Goal: Task Accomplishment & Management: Use online tool/utility

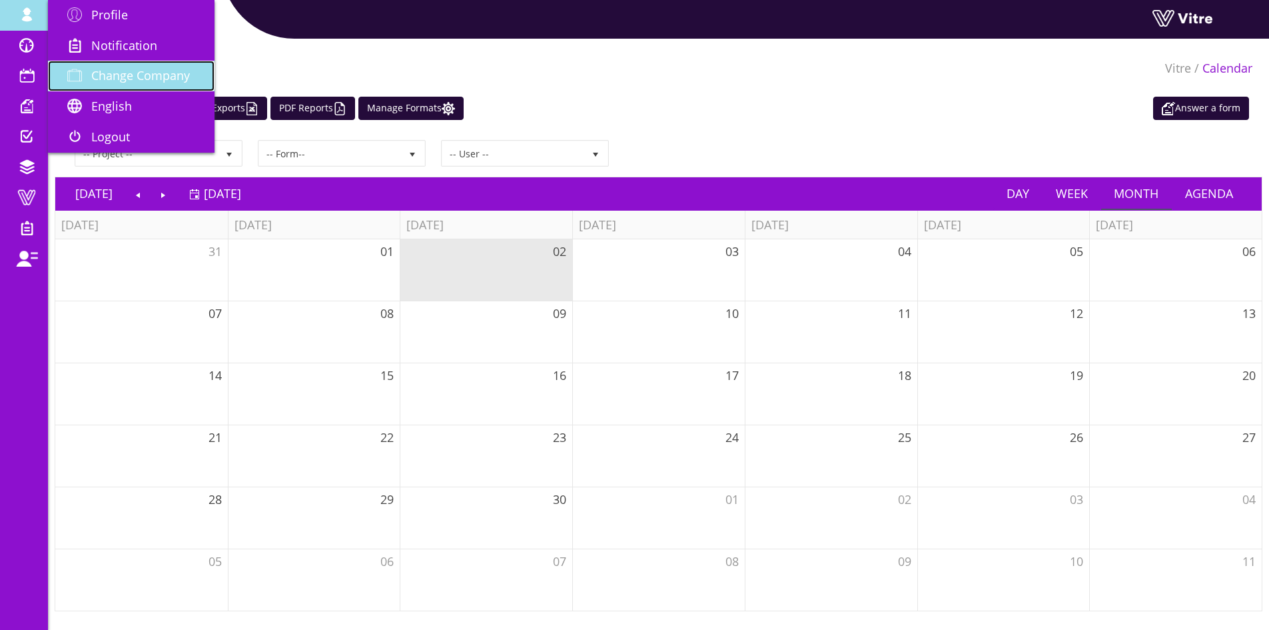
click at [121, 67] on span "Change Company" at bounding box center [140, 75] width 99 height 16
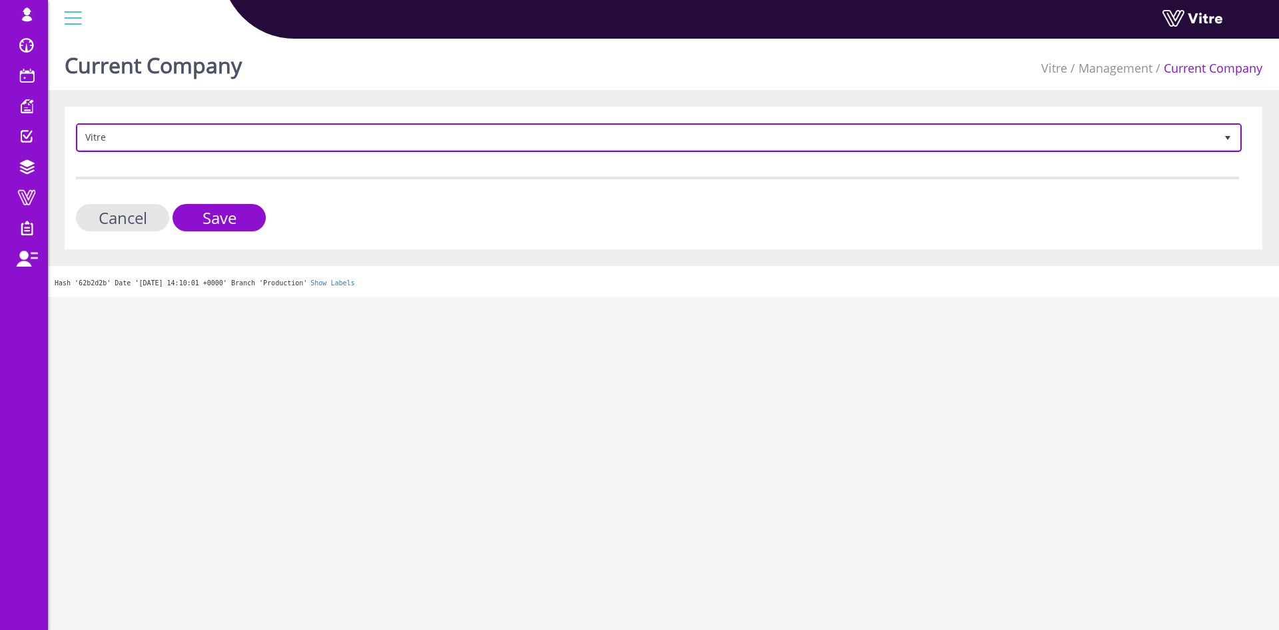
click at [254, 143] on span "Vitre" at bounding box center [647, 137] width 1138 height 24
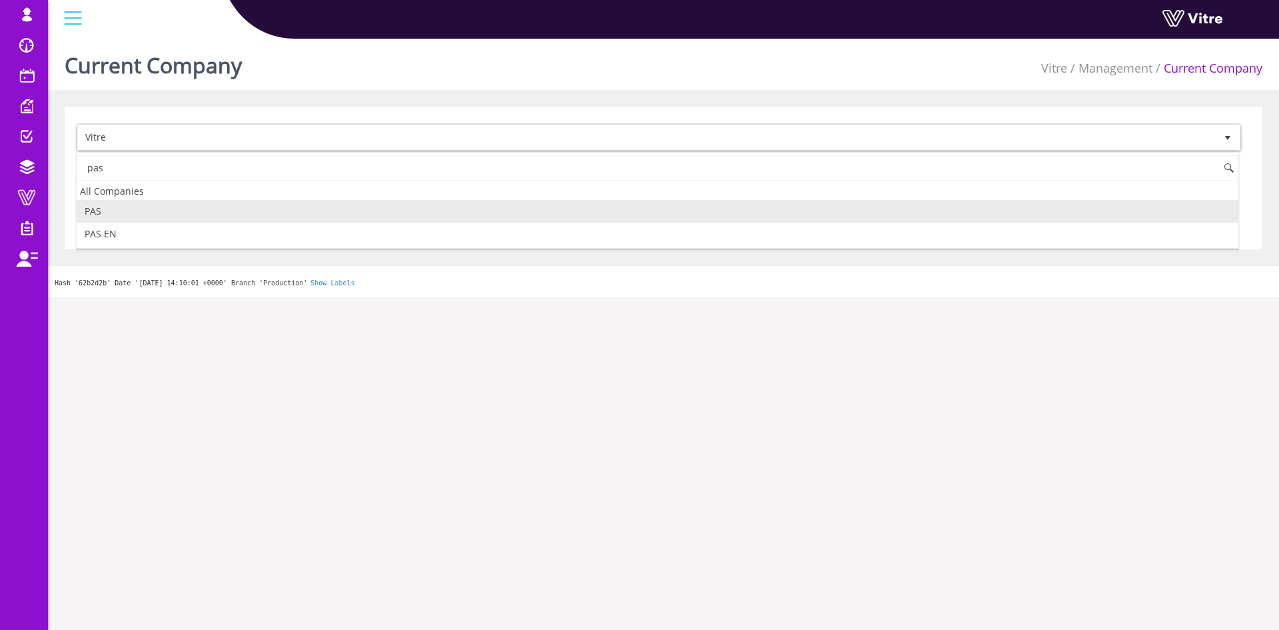
click at [253, 209] on li "PAS" at bounding box center [658, 211] width 1162 height 23
type input "pas"
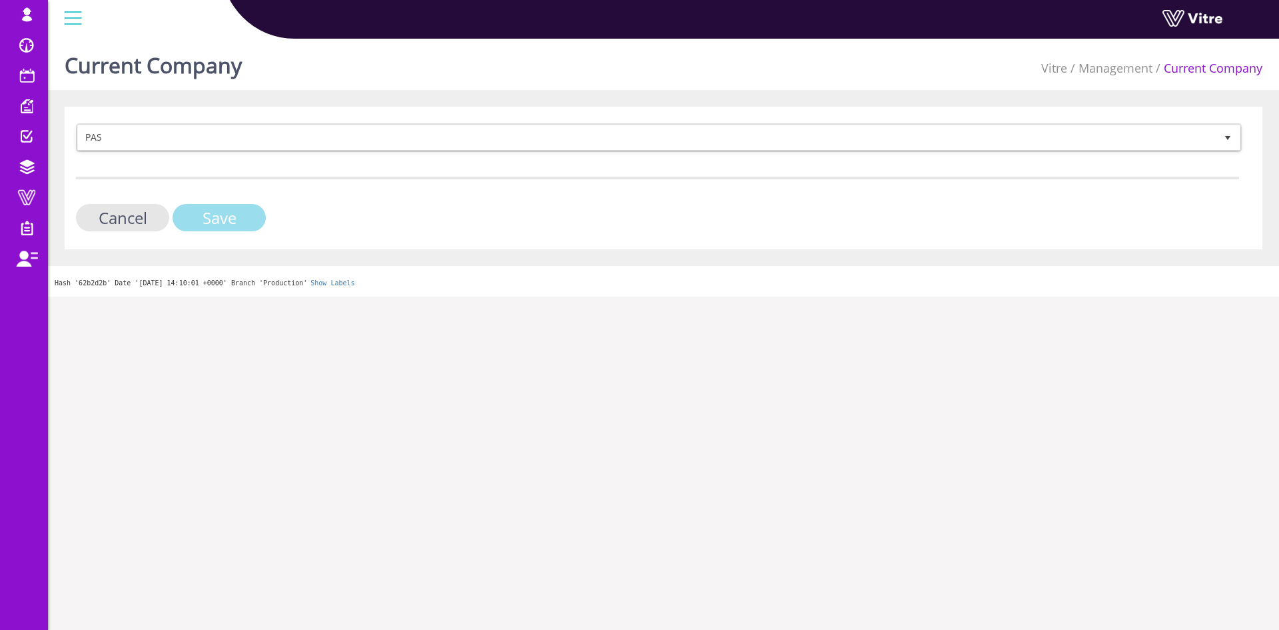
click at [253, 209] on input "Save" at bounding box center [219, 217] width 93 height 27
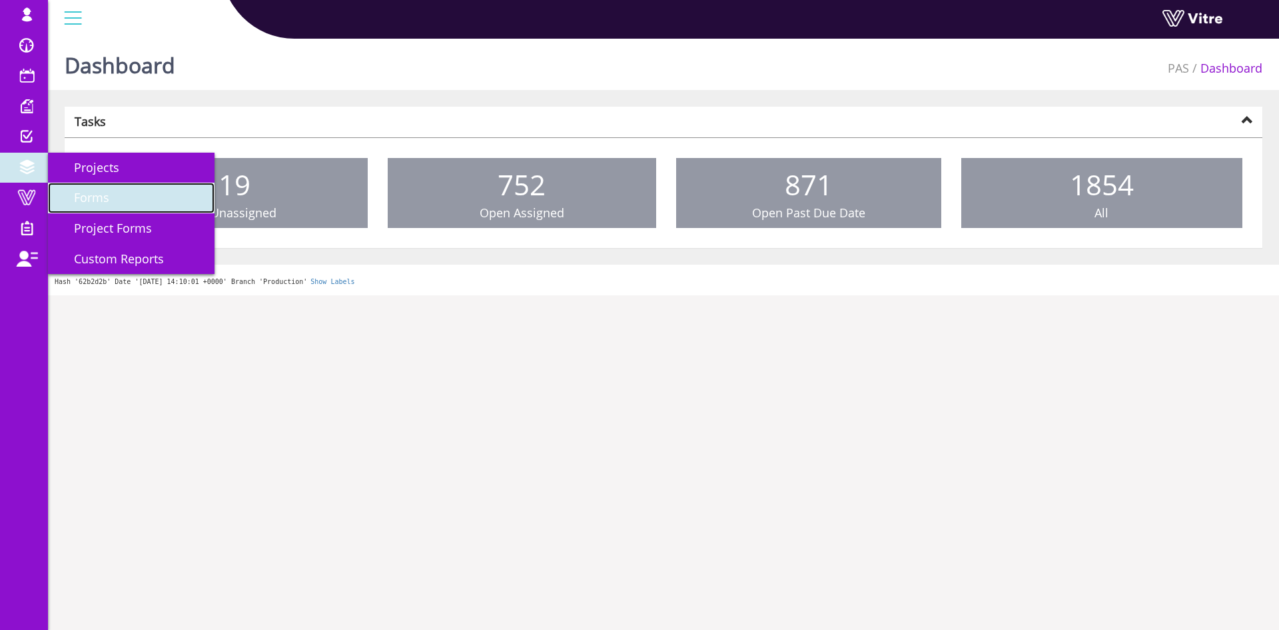
click at [106, 206] on link "Forms" at bounding box center [131, 198] width 167 height 31
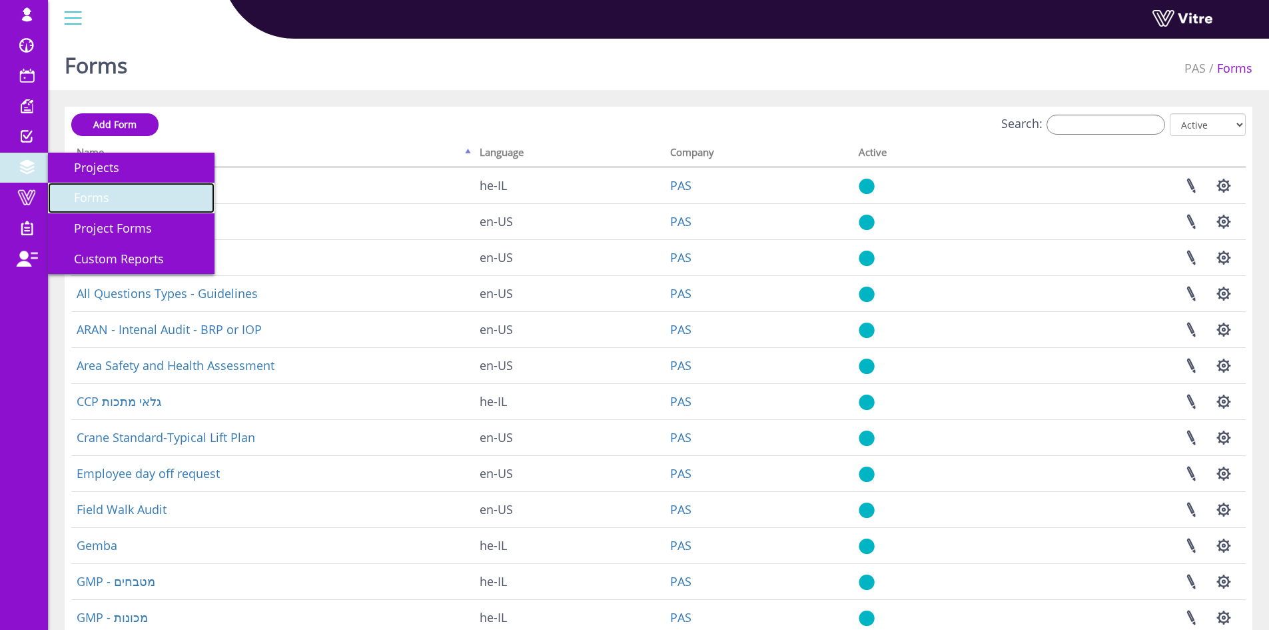
click at [95, 198] on span "Forms" at bounding box center [83, 197] width 51 height 16
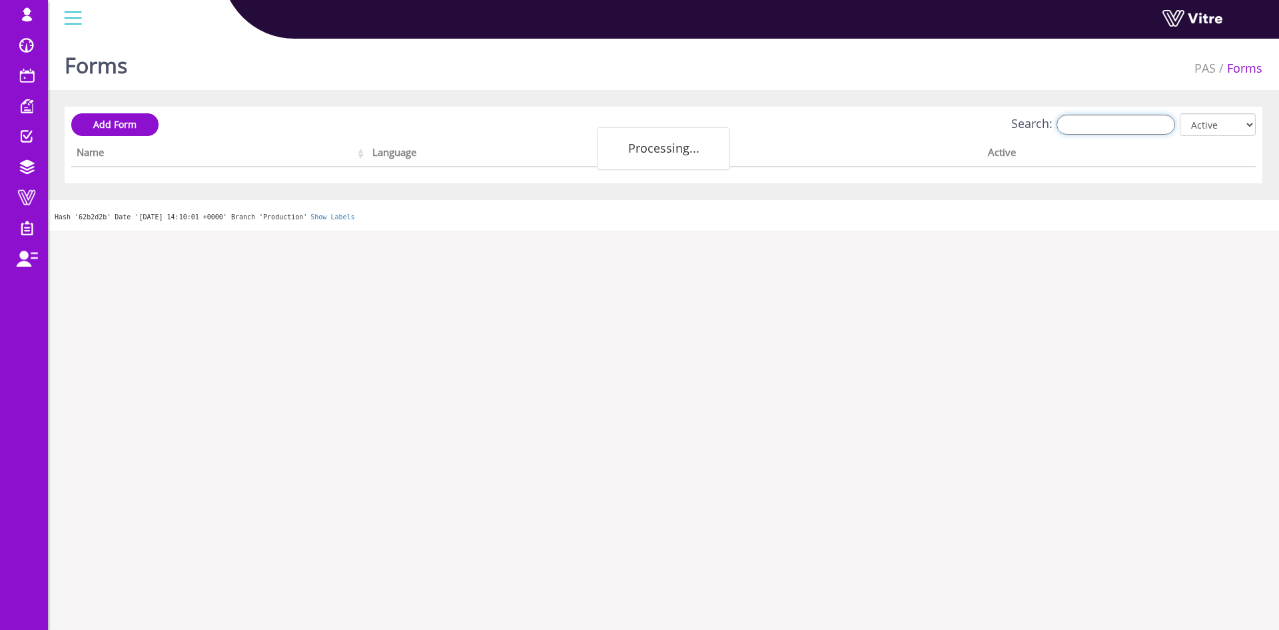
click at [1154, 131] on input "Search:" at bounding box center [1116, 125] width 119 height 20
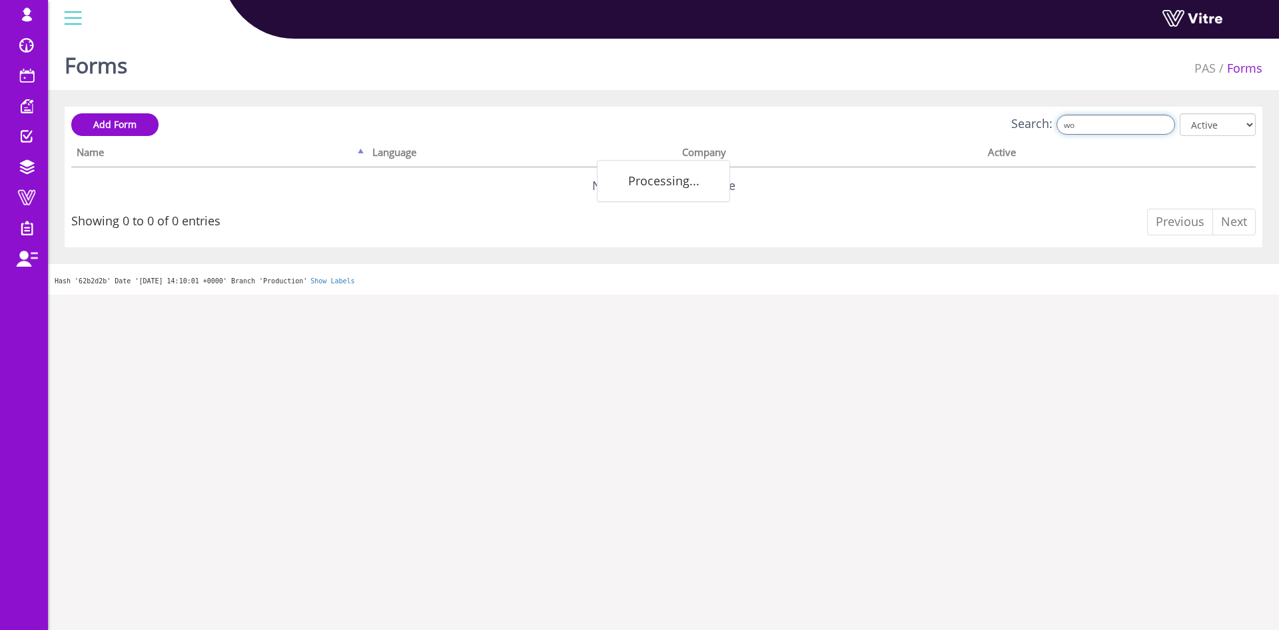
type input "w"
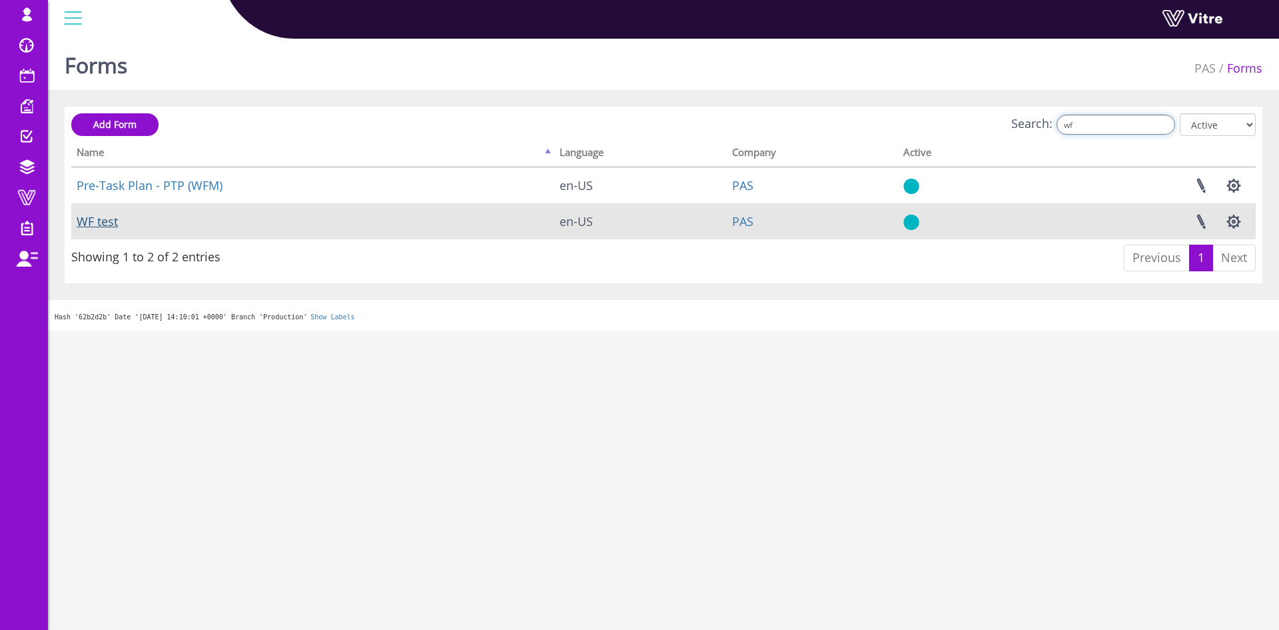
type input "wf"
click at [113, 225] on link "WF test" at bounding box center [97, 221] width 41 height 16
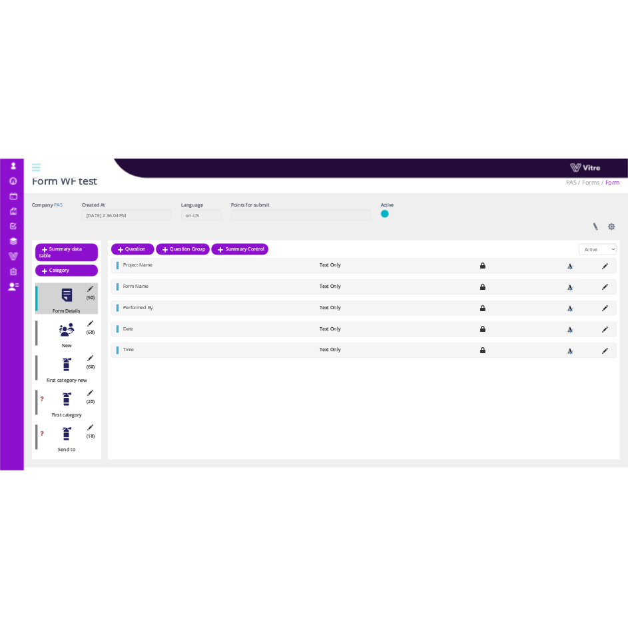
scroll to position [31, 0]
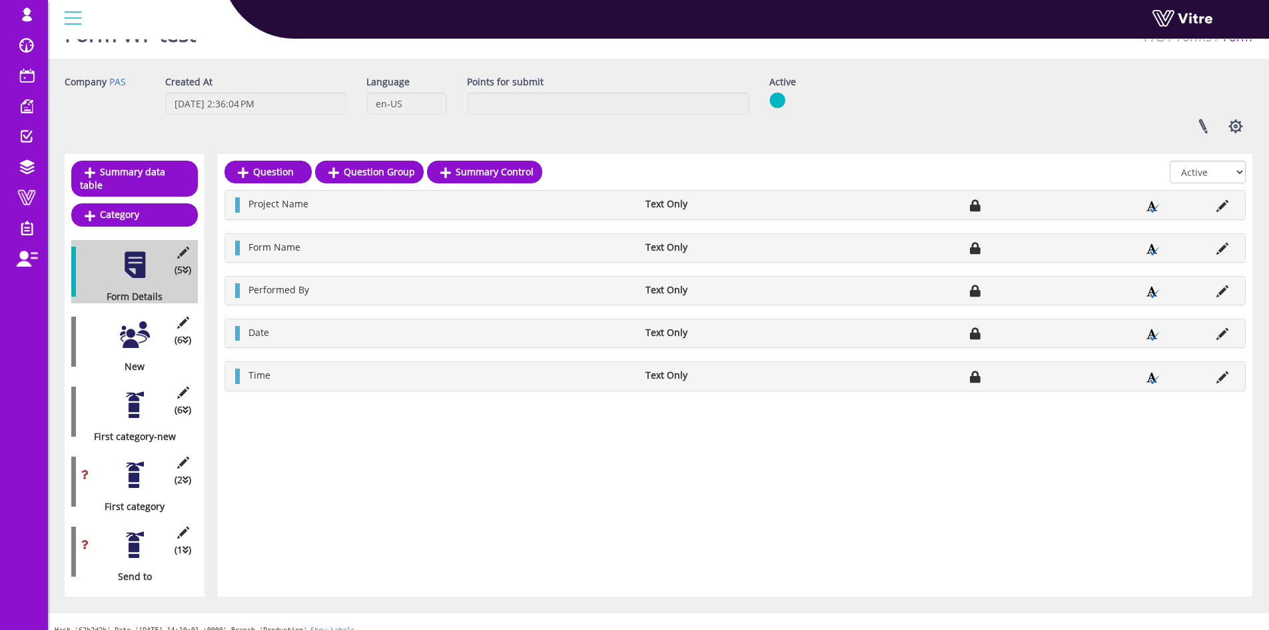
click at [135, 476] on div "(2 ) First category" at bounding box center [134, 481] width 127 height 63
click at [135, 468] on div at bounding box center [135, 475] width 30 height 30
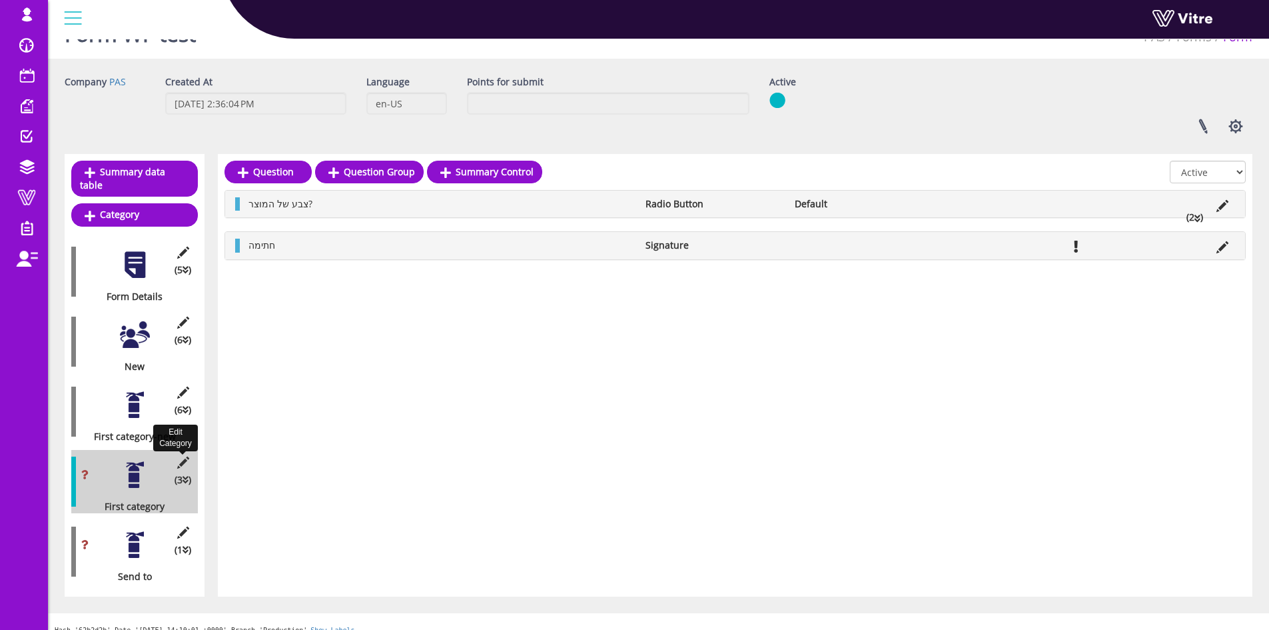
click at [186, 456] on icon at bounding box center [183, 462] width 17 height 12
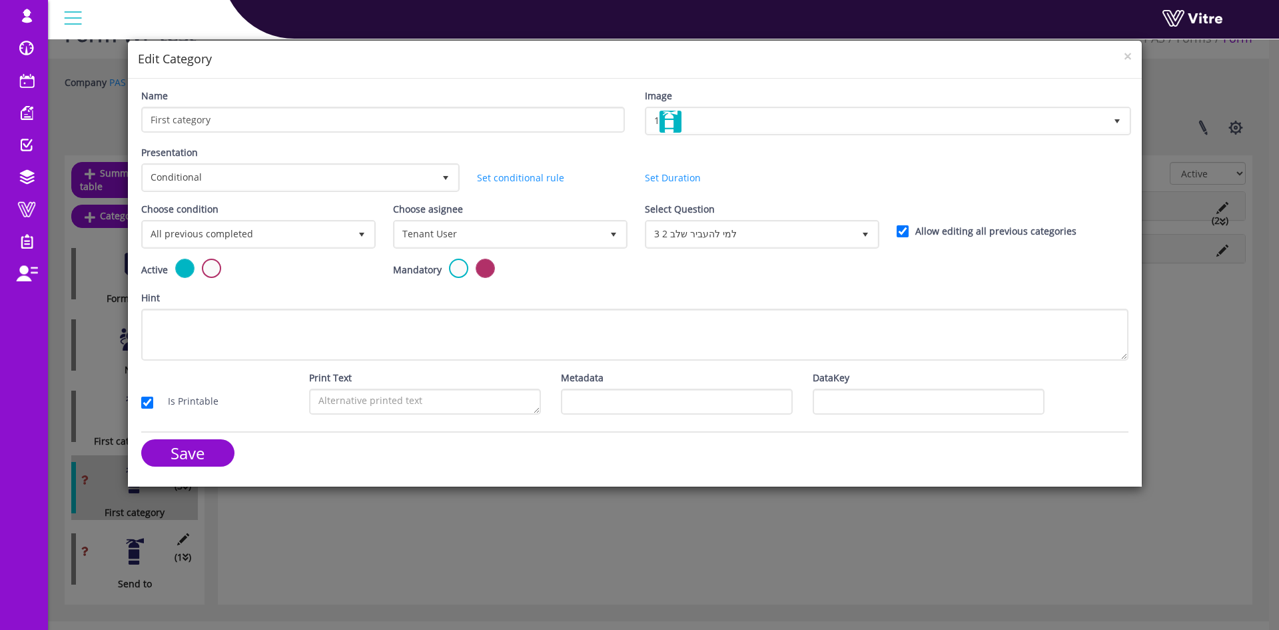
click at [1123, 51] on h4 "Edit Category" at bounding box center [635, 59] width 994 height 17
click at [1127, 67] on h4 "Edit Category" at bounding box center [635, 59] width 994 height 17
click at [1127, 53] on span "×" at bounding box center [1128, 56] width 8 height 19
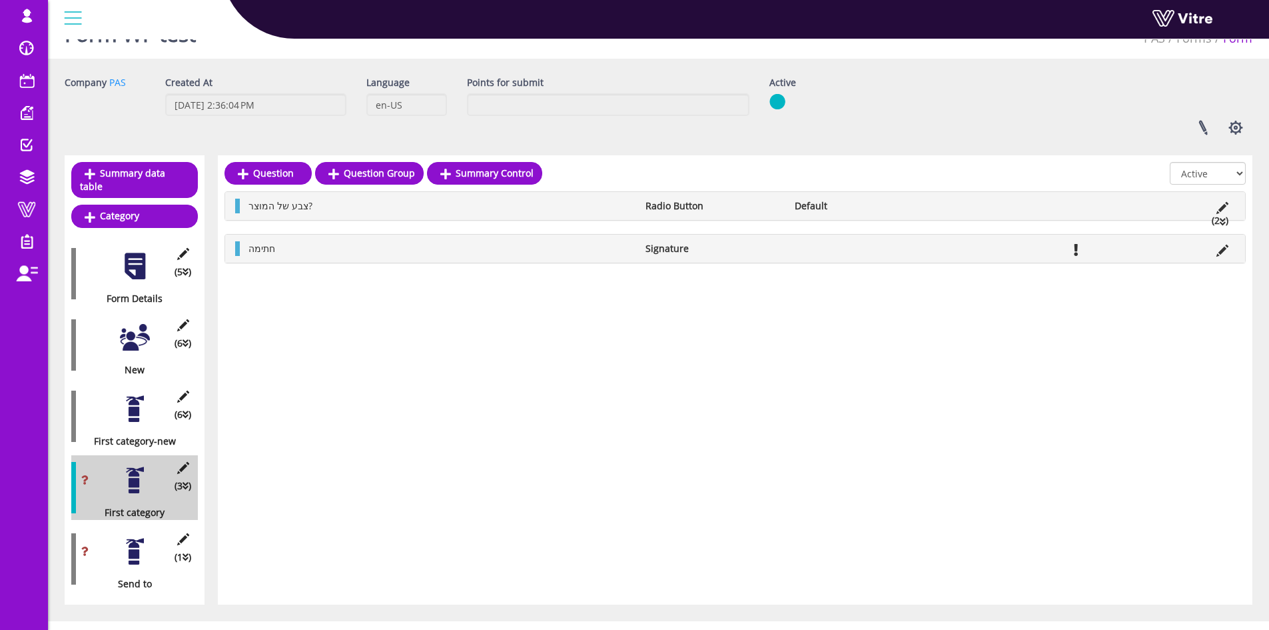
click at [133, 395] on div at bounding box center [135, 409] width 30 height 30
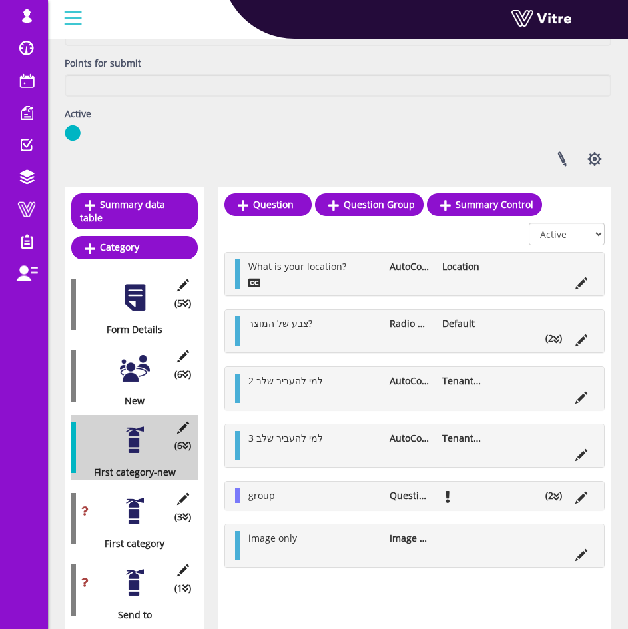
scroll to position [212, 0]
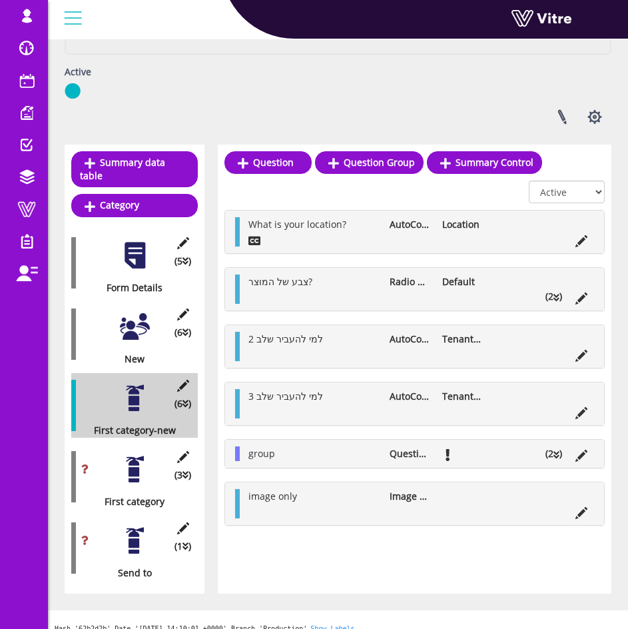
click at [556, 294] on icon at bounding box center [557, 297] width 6 height 9
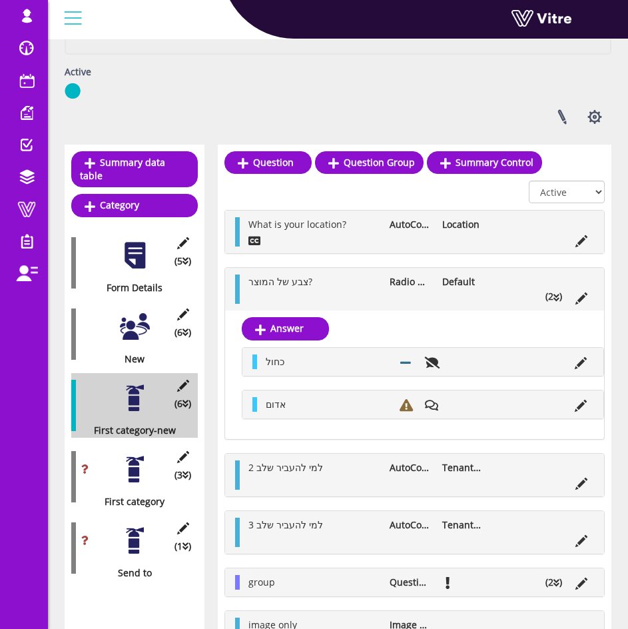
click at [585, 358] on icon at bounding box center [581, 363] width 12 height 12
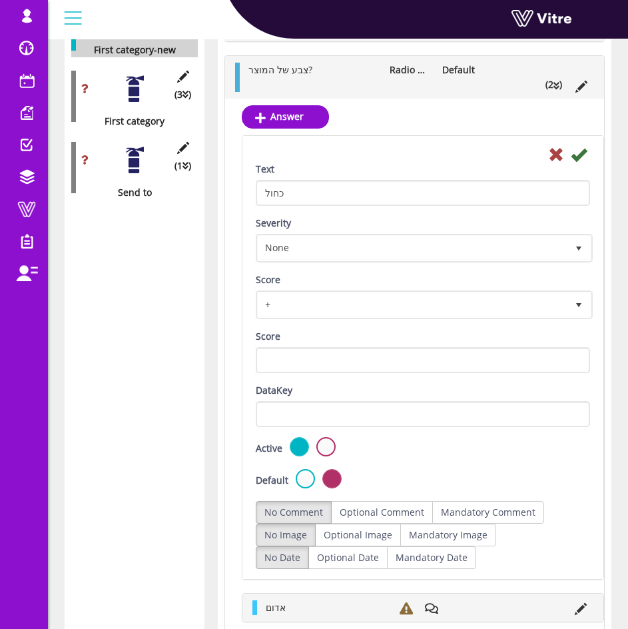
scroll to position [612, 0]
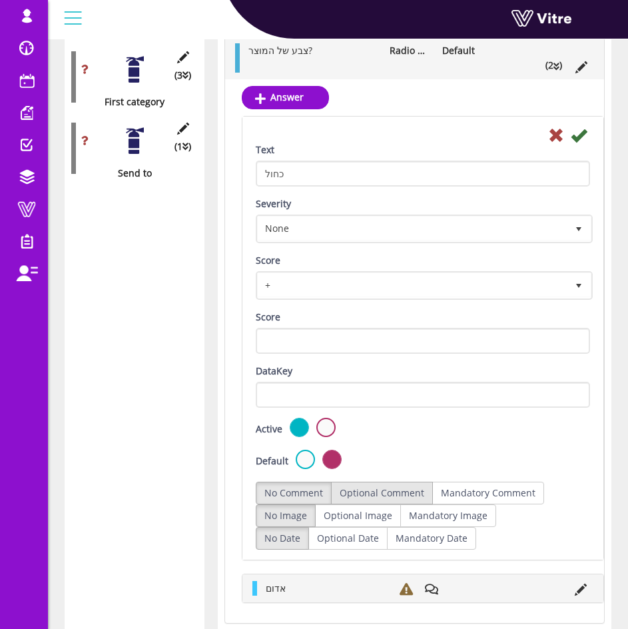
click at [384, 496] on label "Optional Comment" at bounding box center [382, 493] width 102 height 23
radio input "true"
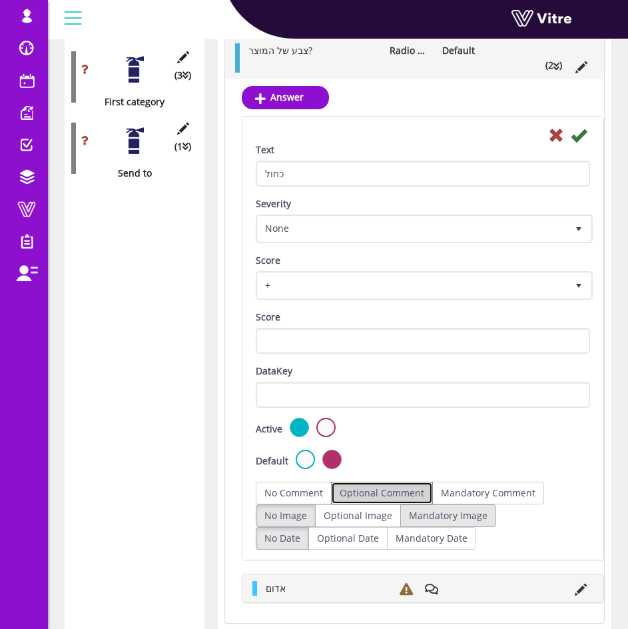
click at [440, 519] on label "Mandatory Image" at bounding box center [448, 515] width 96 height 23
radio input "true"
click at [440, 519] on label "Mandatory Image" at bounding box center [448, 515] width 96 height 23
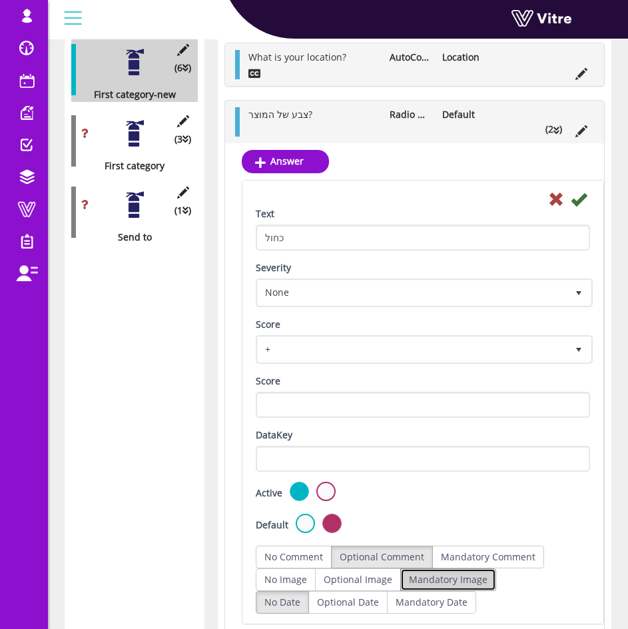
scroll to position [545, 0]
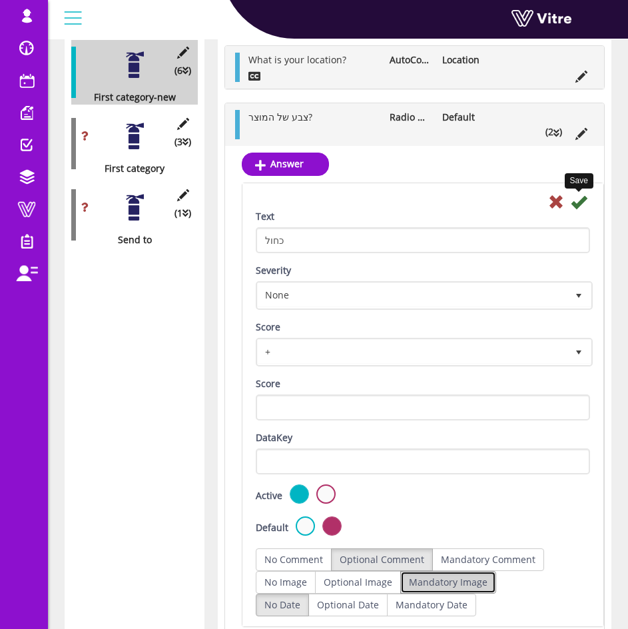
click at [586, 207] on icon at bounding box center [579, 202] width 16 height 16
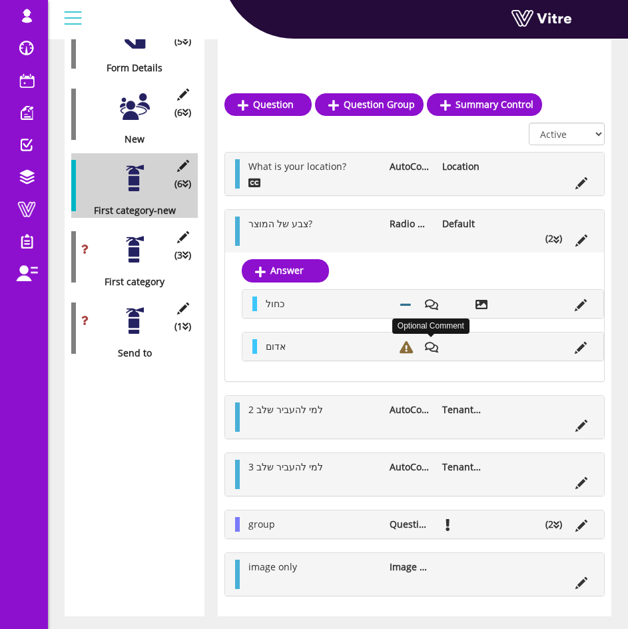
scroll to position [474, 0]
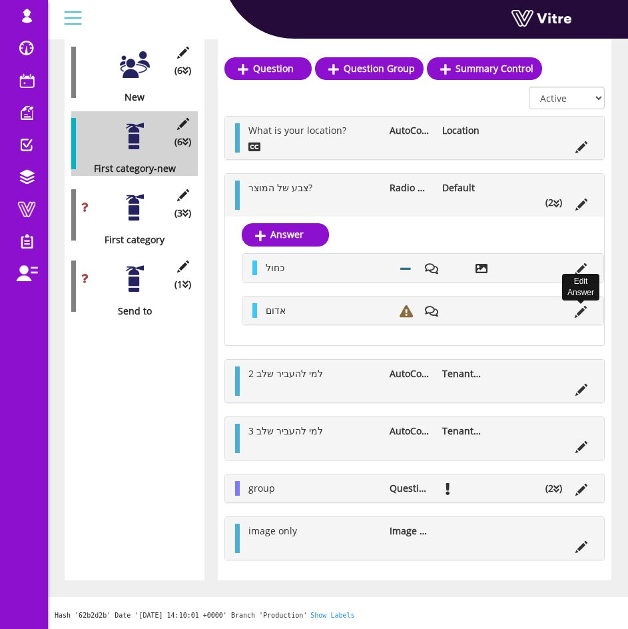
click at [576, 314] on icon at bounding box center [581, 312] width 12 height 12
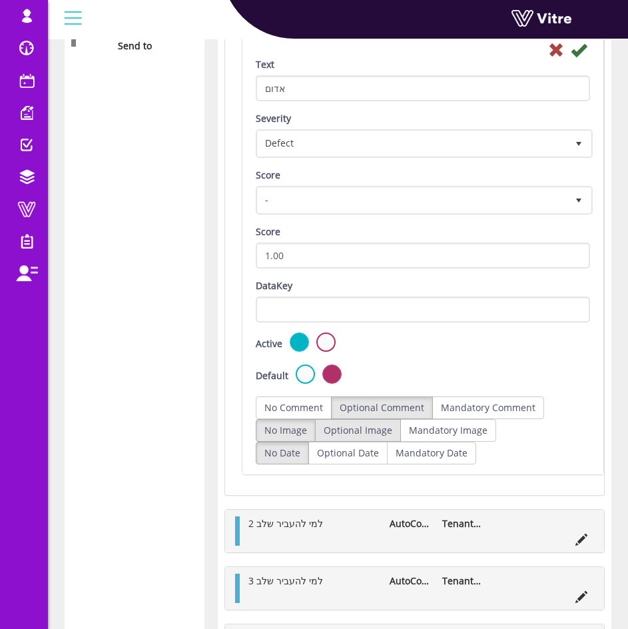
scroll to position [745, 0]
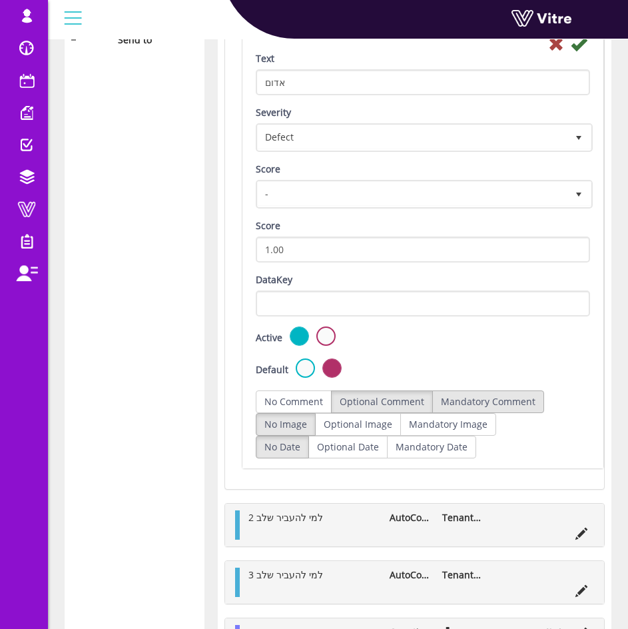
click at [501, 401] on label "Mandatory Comment" at bounding box center [488, 401] width 112 height 23
radio input "true"
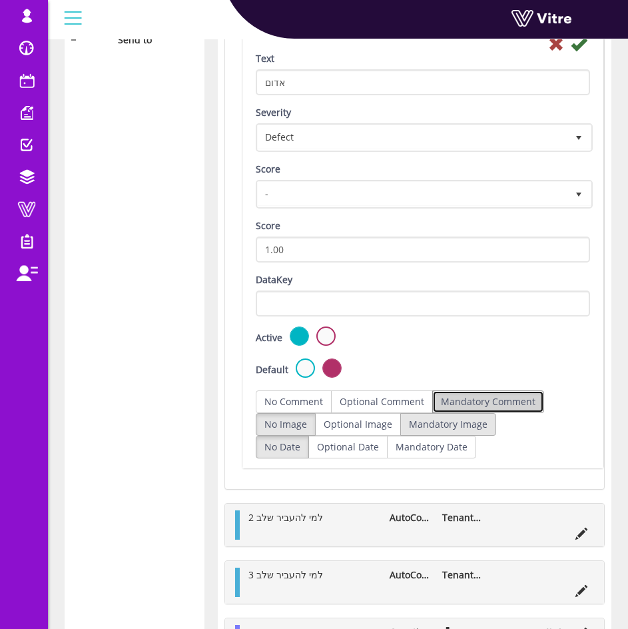
click at [479, 429] on label "Mandatory Image" at bounding box center [448, 424] width 96 height 23
radio input "true"
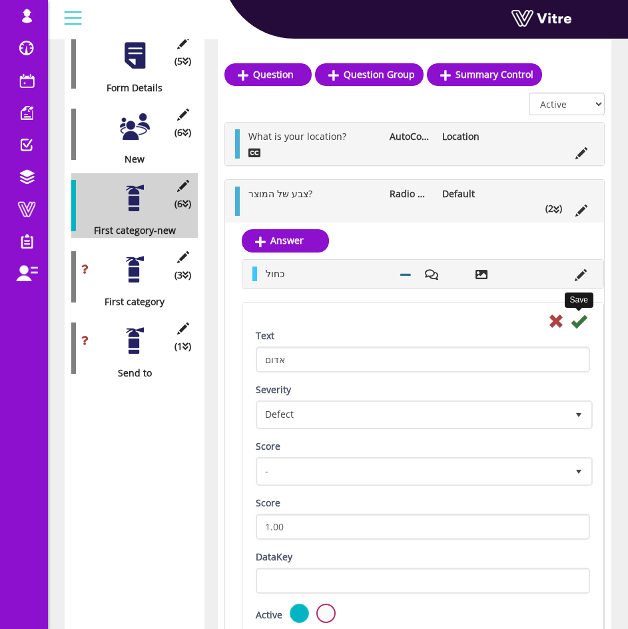
click at [574, 320] on icon at bounding box center [579, 321] width 16 height 16
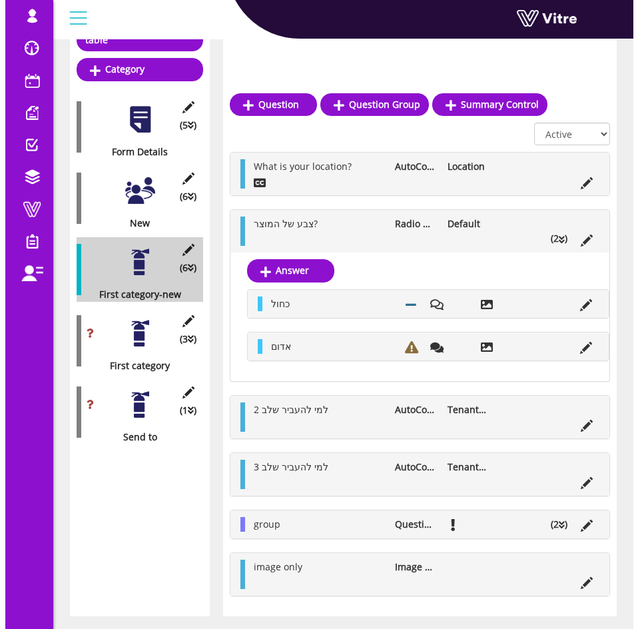
scroll to position [412, 0]
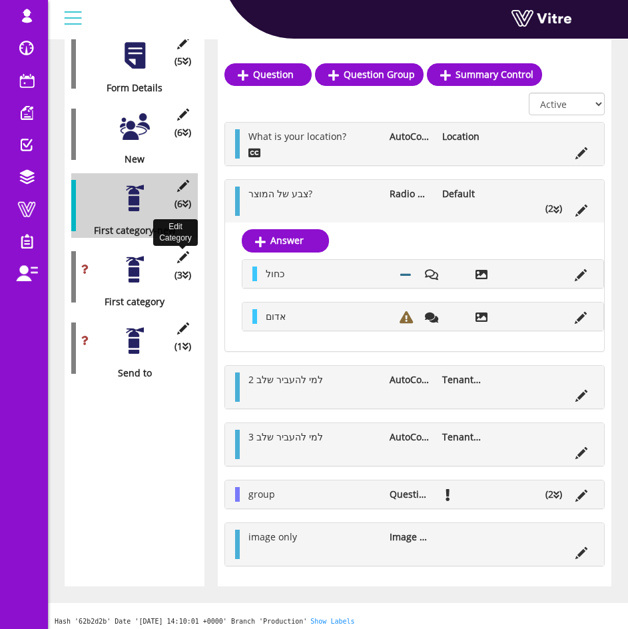
click at [180, 251] on icon at bounding box center [183, 257] width 17 height 12
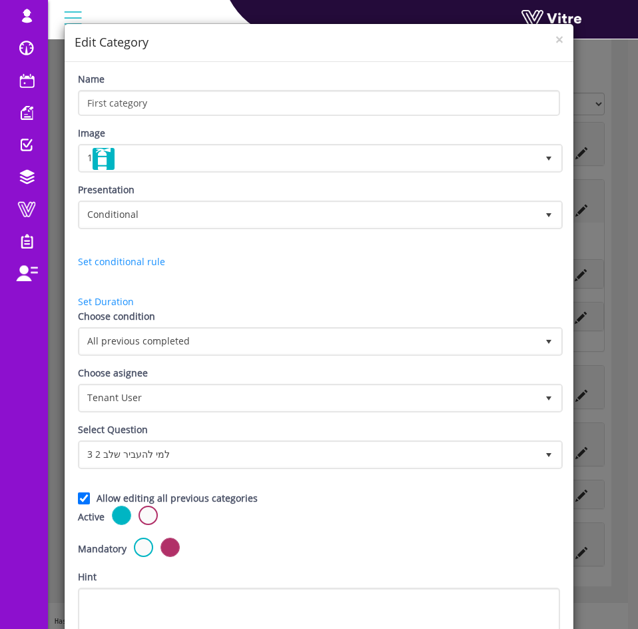
scroll to position [0, 0]
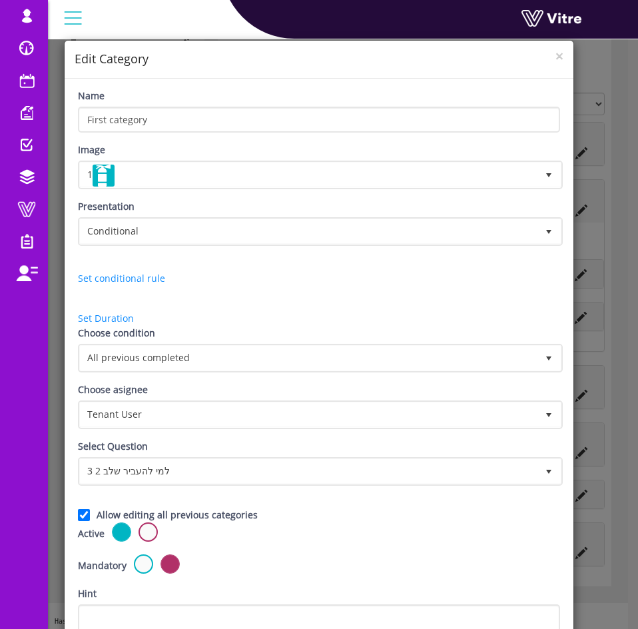
click at [552, 45] on div "× Edit Category" at bounding box center [319, 60] width 509 height 38
click at [556, 51] on span "×" at bounding box center [560, 56] width 8 height 19
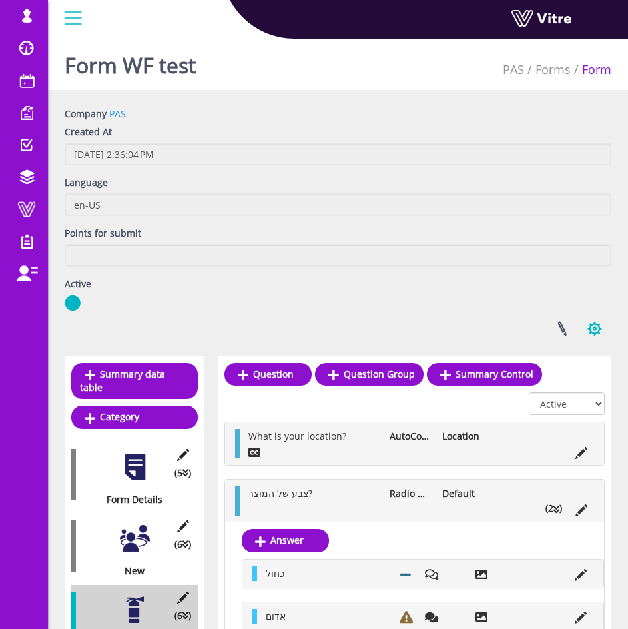
click at [591, 329] on button "button" at bounding box center [594, 328] width 33 height 35
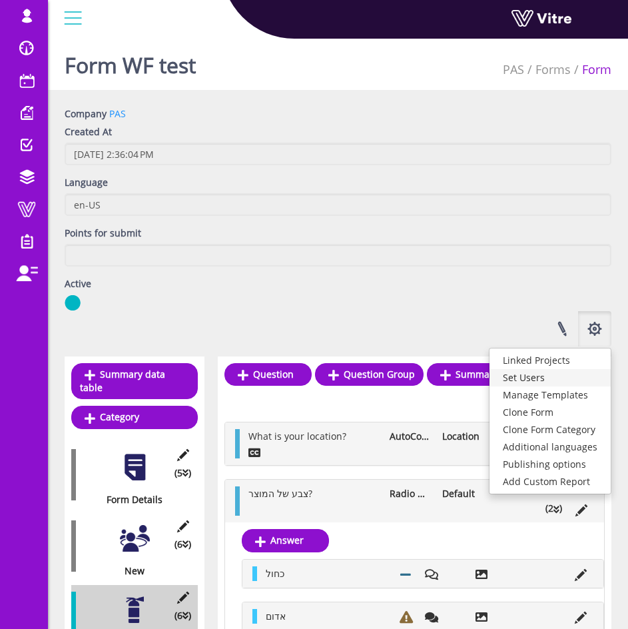
click at [568, 379] on link "Set Users" at bounding box center [550, 377] width 121 height 17
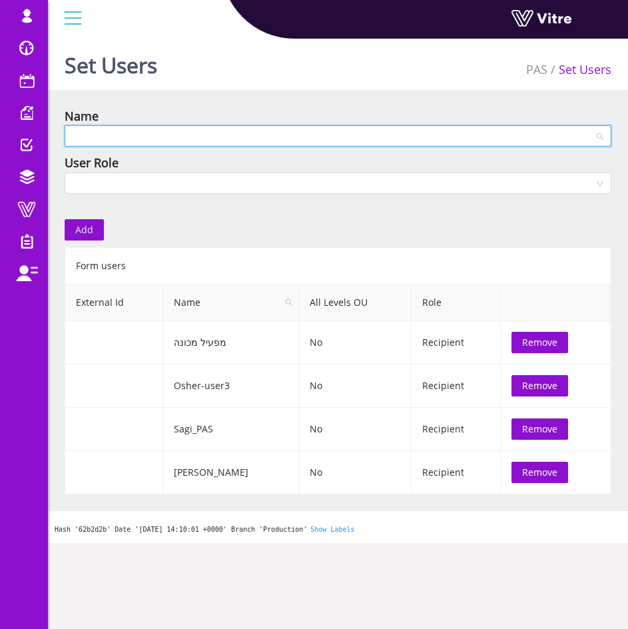
click at [138, 146] on input "search" at bounding box center [334, 136] width 522 height 20
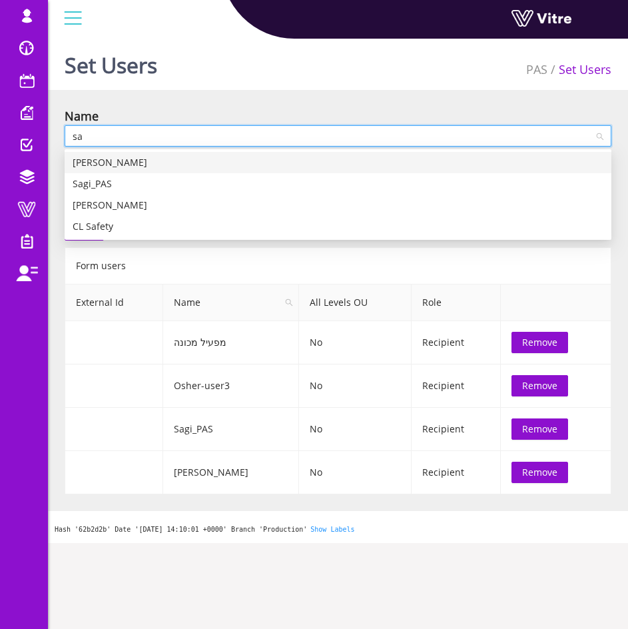
type input "s"
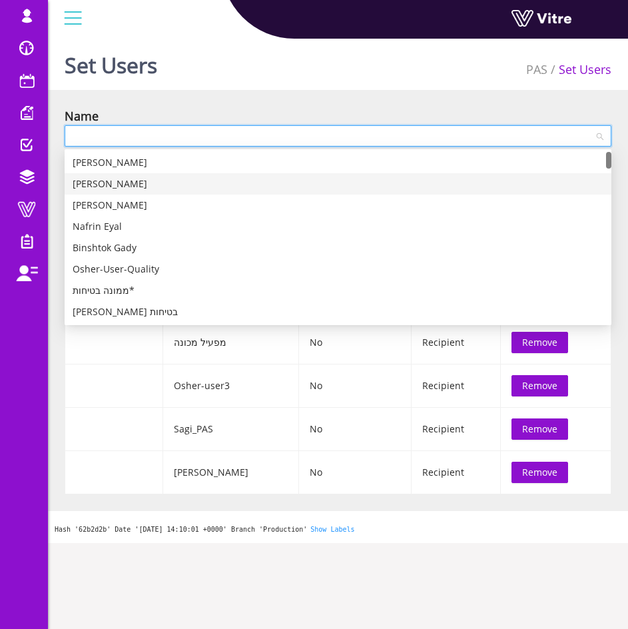
click at [230, 63] on div "Set Users PAS Set Users" at bounding box center [338, 61] width 580 height 57
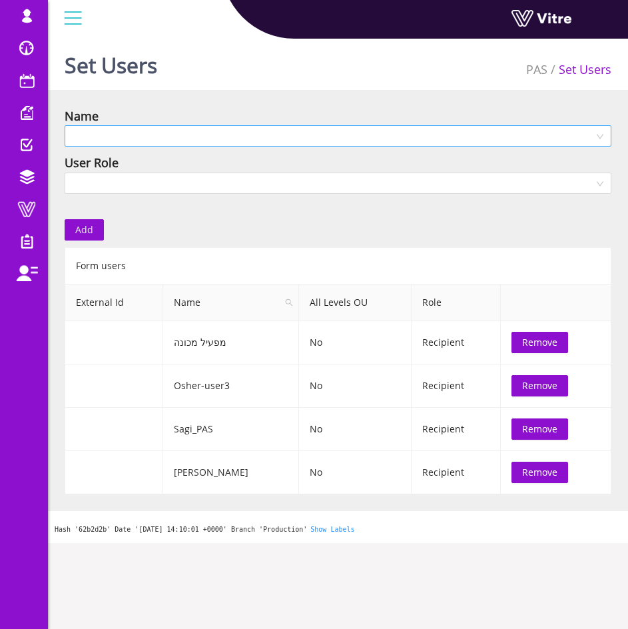
click at [219, 129] on input "search" at bounding box center [334, 136] width 522 height 20
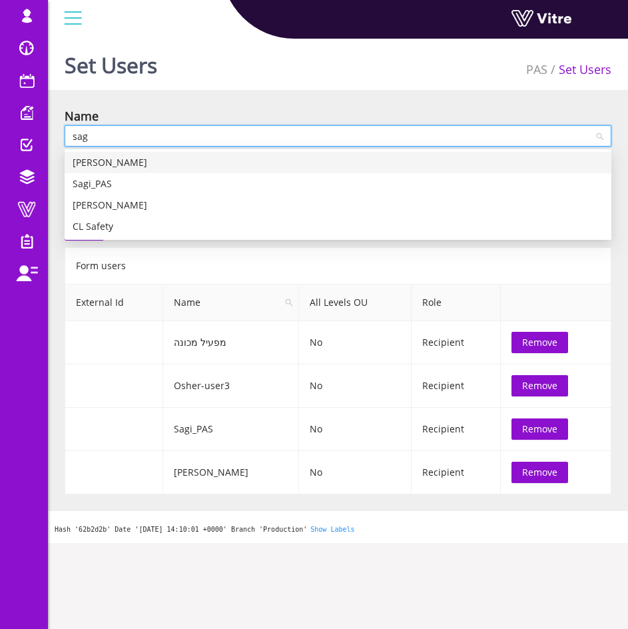
type input "sagi"
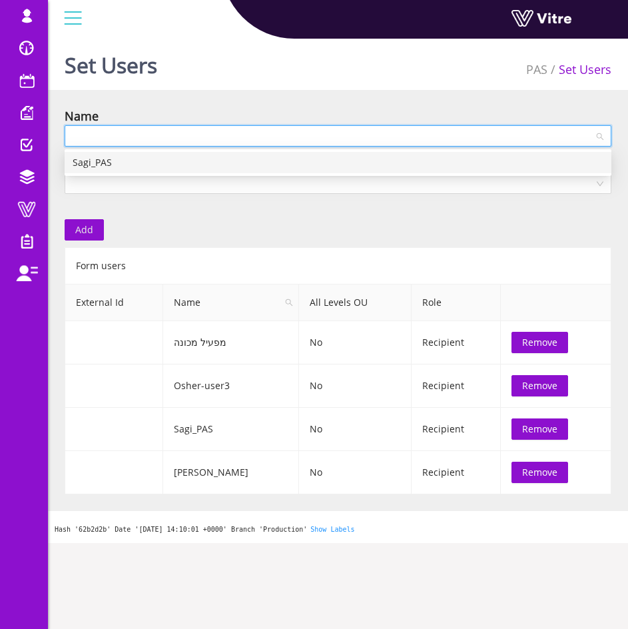
click at [244, 119] on div "Name" at bounding box center [338, 116] width 547 height 19
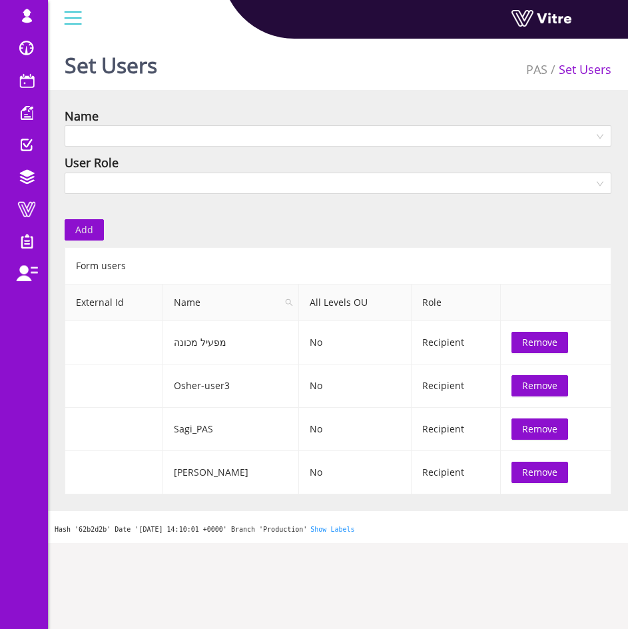
click at [362, 159] on div "User Role" at bounding box center [338, 162] width 547 height 19
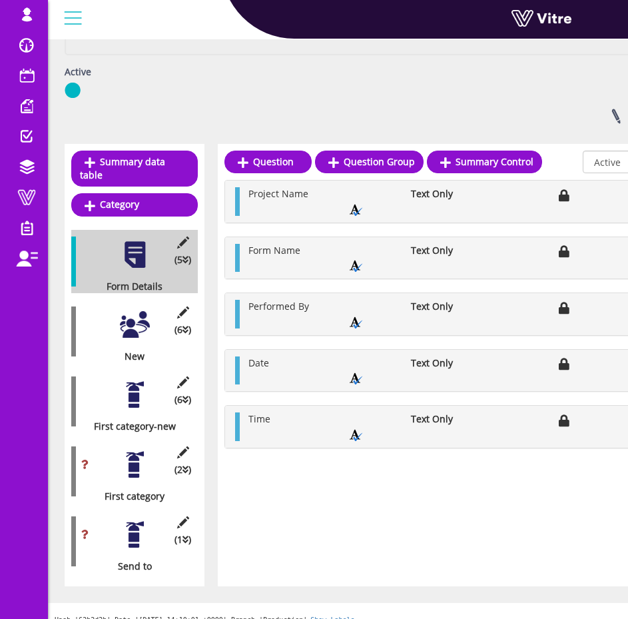
scroll to position [207, 0]
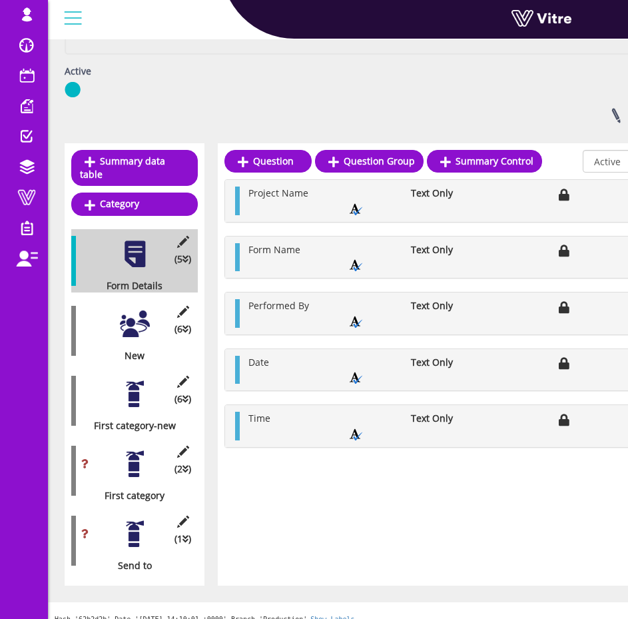
click at [132, 320] on div at bounding box center [135, 324] width 30 height 30
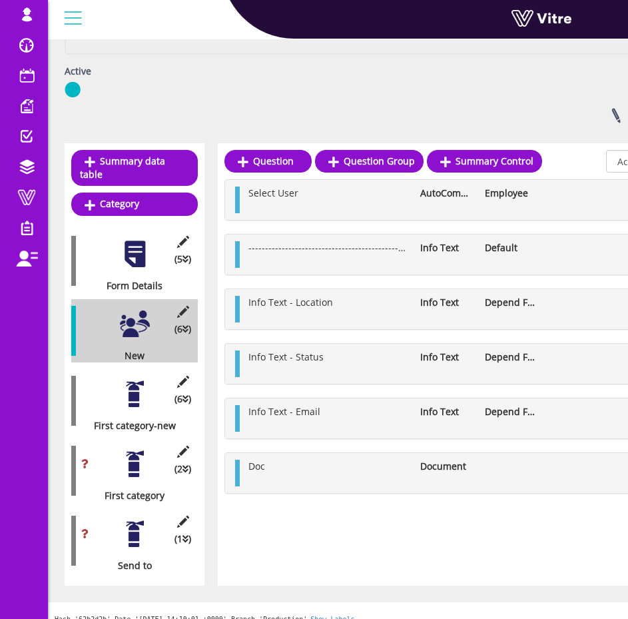
click at [151, 376] on div "(6 ) First category-new" at bounding box center [134, 400] width 127 height 63
click at [141, 379] on div at bounding box center [135, 394] width 30 height 30
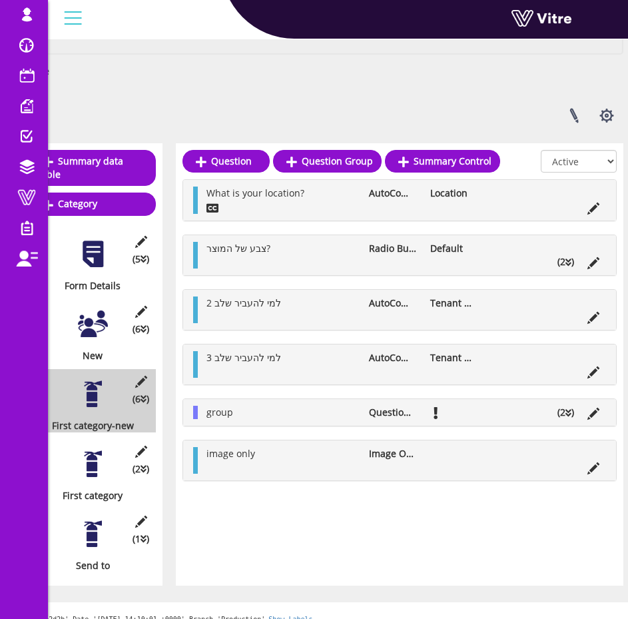
scroll to position [207, 54]
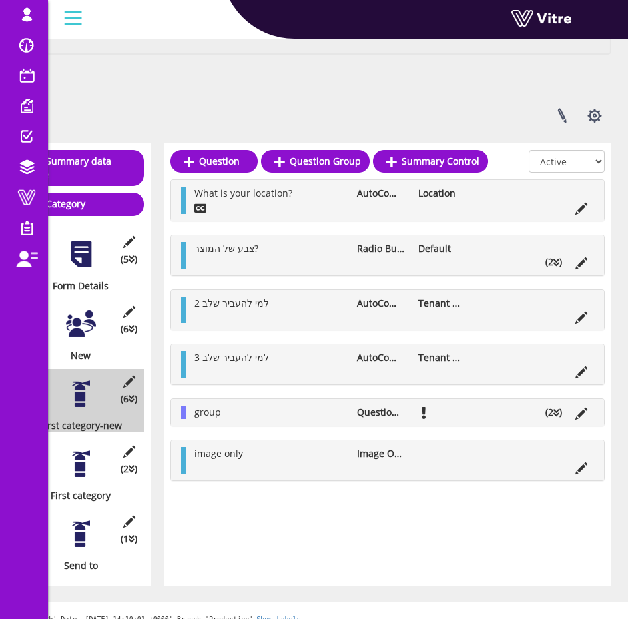
click at [550, 263] on li "(2 )" at bounding box center [554, 261] width 30 height 13
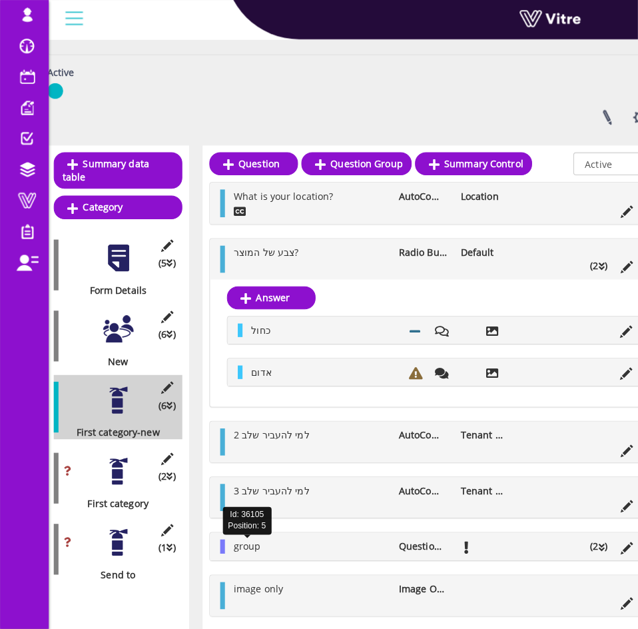
scroll to position [207, 0]
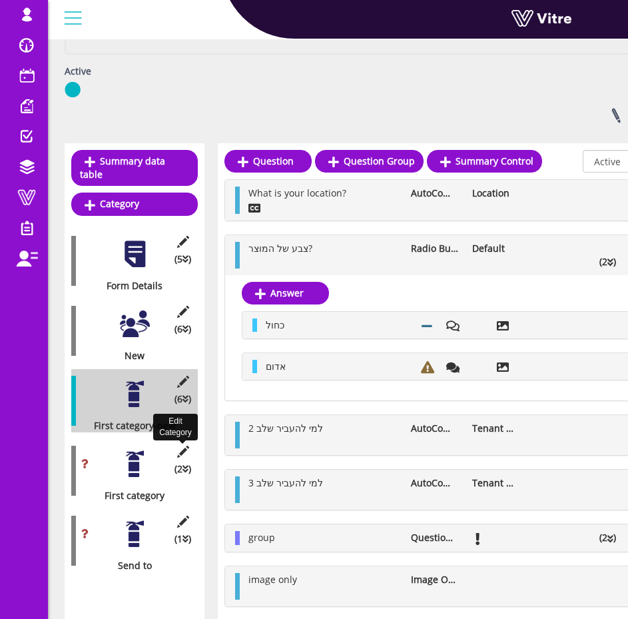
click at [181, 446] on icon at bounding box center [183, 452] width 17 height 12
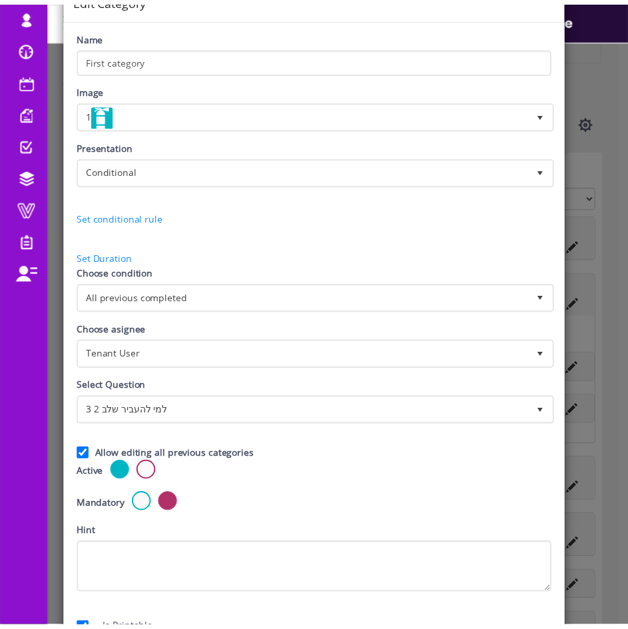
scroll to position [0, 0]
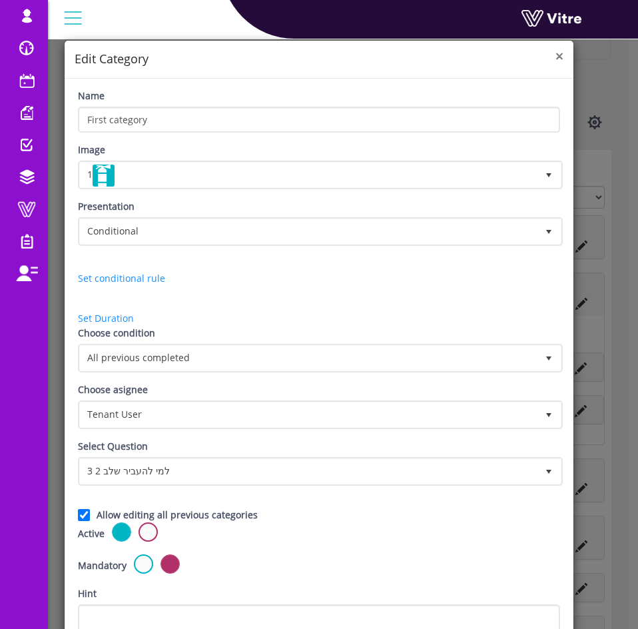
click at [556, 63] on span "×" at bounding box center [560, 56] width 8 height 19
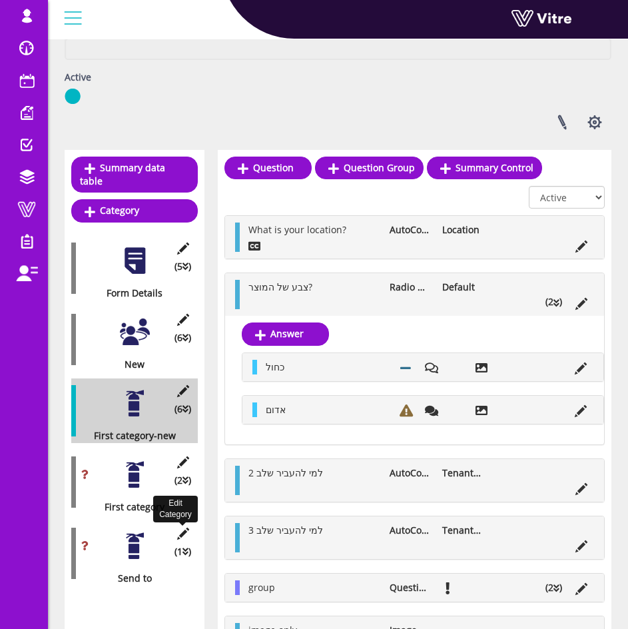
click at [179, 528] on icon at bounding box center [183, 534] width 17 height 12
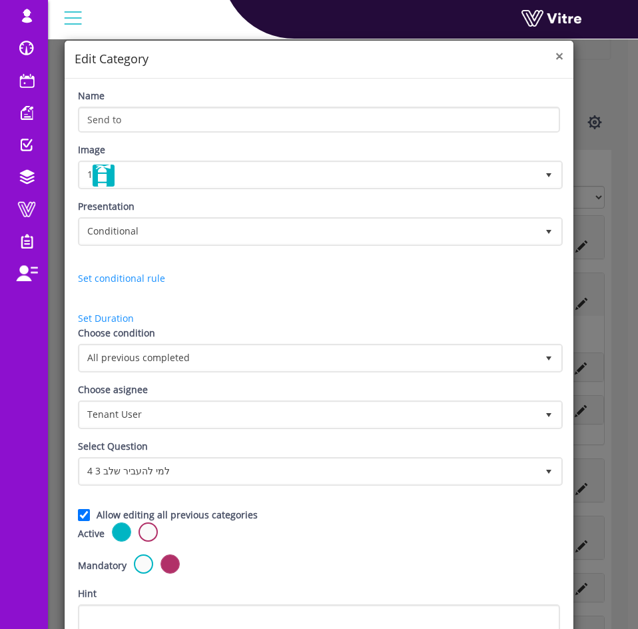
click at [556, 54] on span "×" at bounding box center [560, 56] width 8 height 19
